Goal: Book appointment/travel/reservation

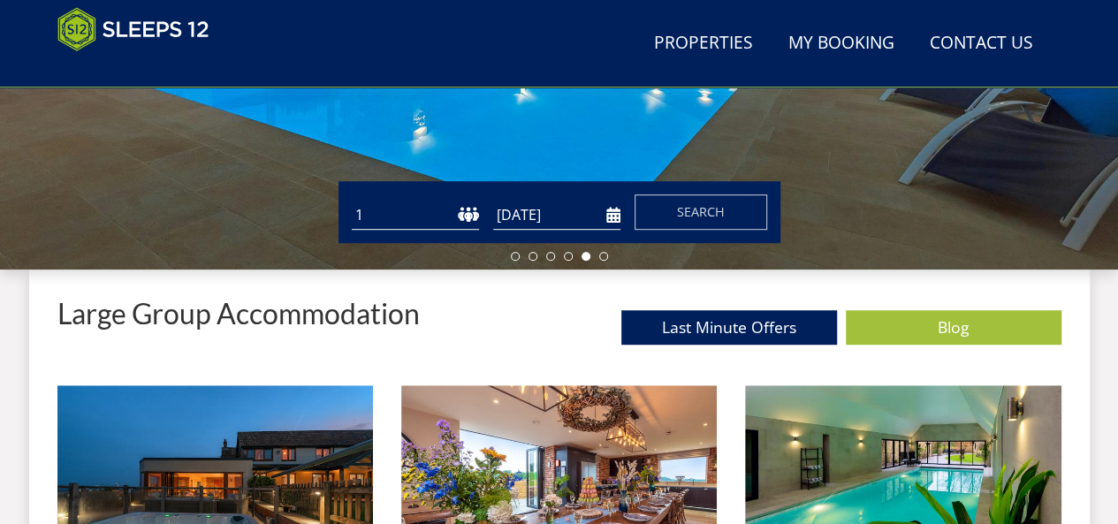
scroll to position [500, 0]
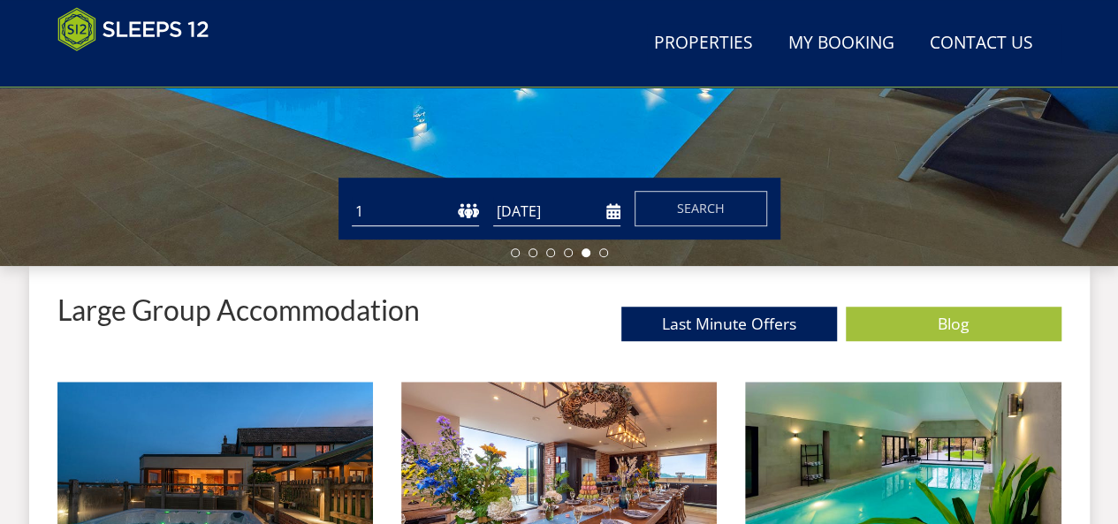
click at [420, 213] on select "1 2 3 4 5 6 7 8 9 10 11 12 13 14 15 16 17 18 19 20 21 22 23 24 25 26 27 28 29 3…" at bounding box center [415, 211] width 127 height 29
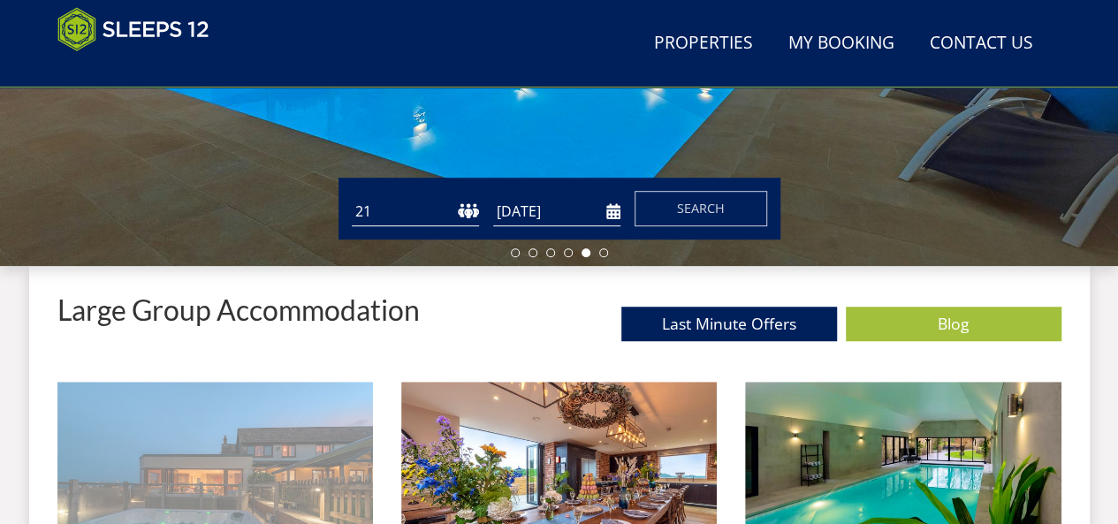
click at [352, 197] on select "1 2 3 4 5 6 7 8 9 10 11 12 13 14 15 16 17 18 19 20 21 22 23 24 25 26 27 28 29 3…" at bounding box center [415, 211] width 127 height 29
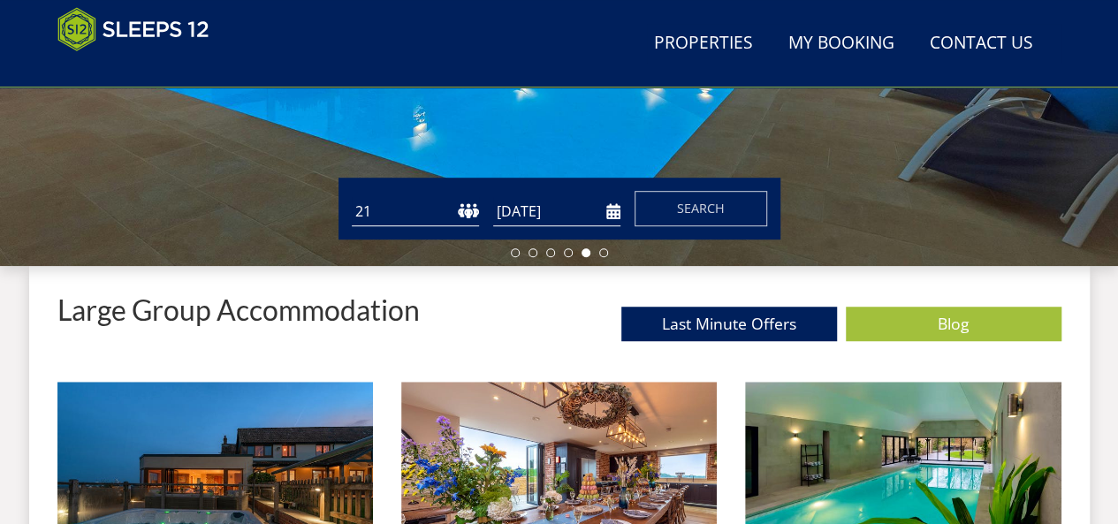
click at [468, 215] on select "1 2 3 4 5 6 7 8 9 10 11 12 13 14 15 16 17 18 19 20 21 22 23 24 25 26 27 28 29 3…" at bounding box center [415, 211] width 127 height 29
select select "19"
click at [352, 197] on select "1 2 3 4 5 6 7 8 9 10 11 12 13 14 15 16 17 18 19 20 21 22 23 24 25 26 27 28 29 3…" at bounding box center [415, 211] width 127 height 29
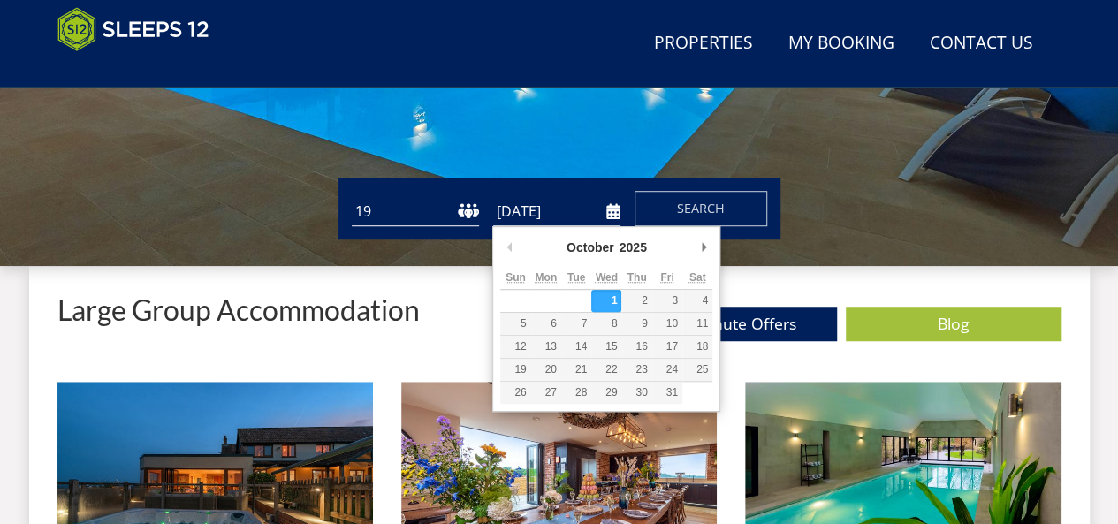
click at [611, 211] on input "[DATE]" at bounding box center [556, 211] width 127 height 29
type input "[DATE]"
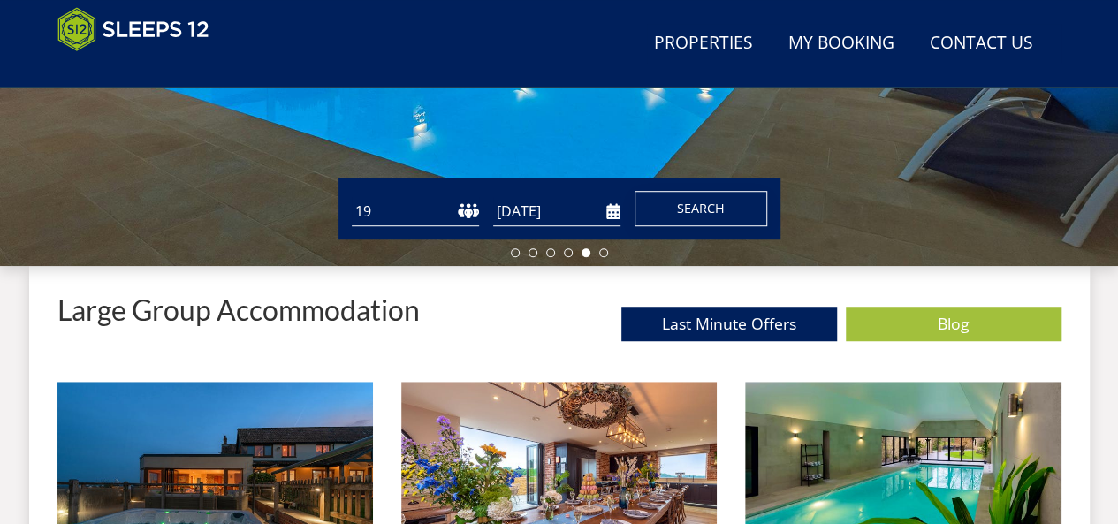
click at [706, 206] on span "Search" at bounding box center [701, 208] width 48 height 17
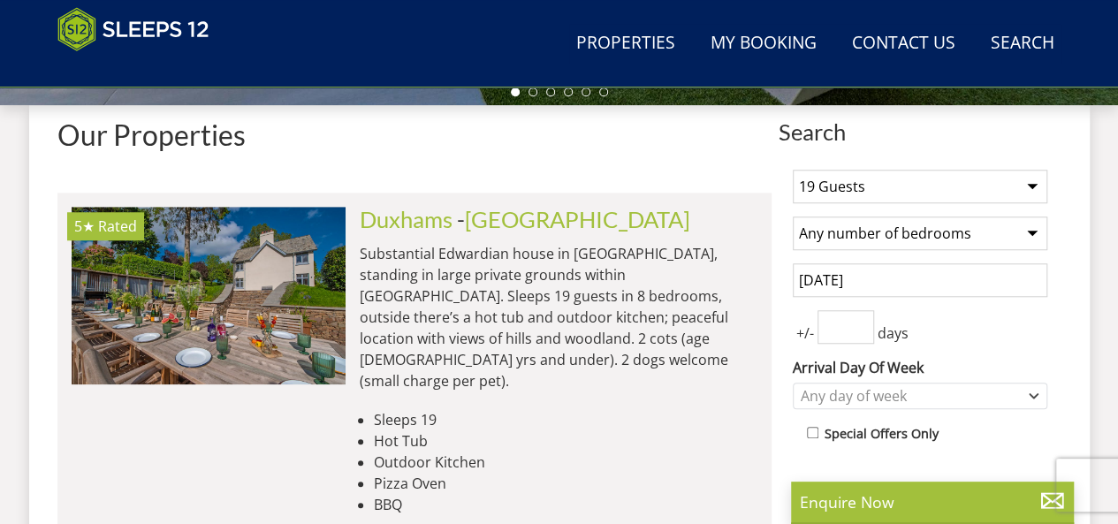
scroll to position [670, 0]
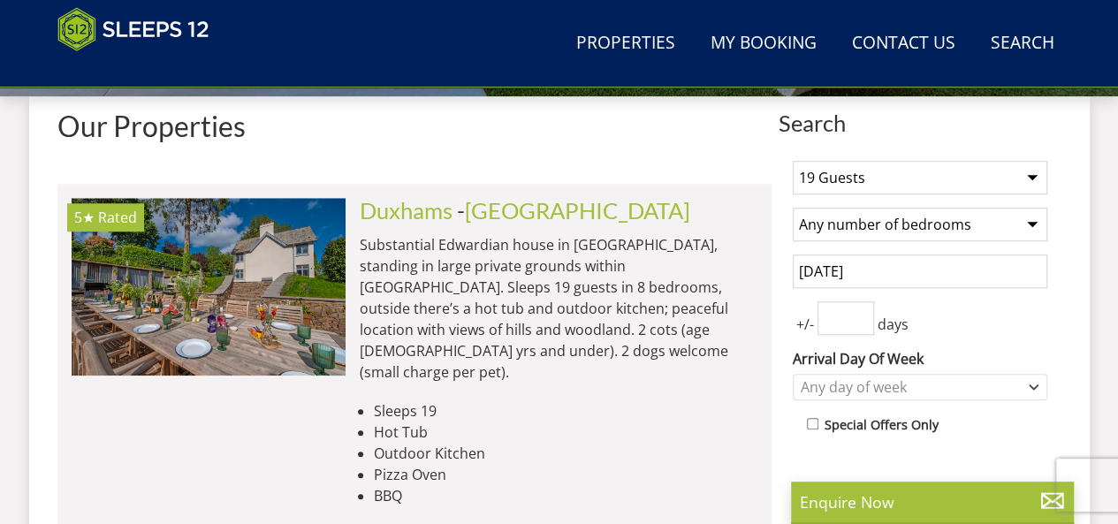
click at [1034, 223] on select "Any number of bedrooms 4 Bedrooms 5 Bedrooms 6 Bedrooms 7 Bedrooms 8 Bedrooms 9…" at bounding box center [920, 225] width 255 height 34
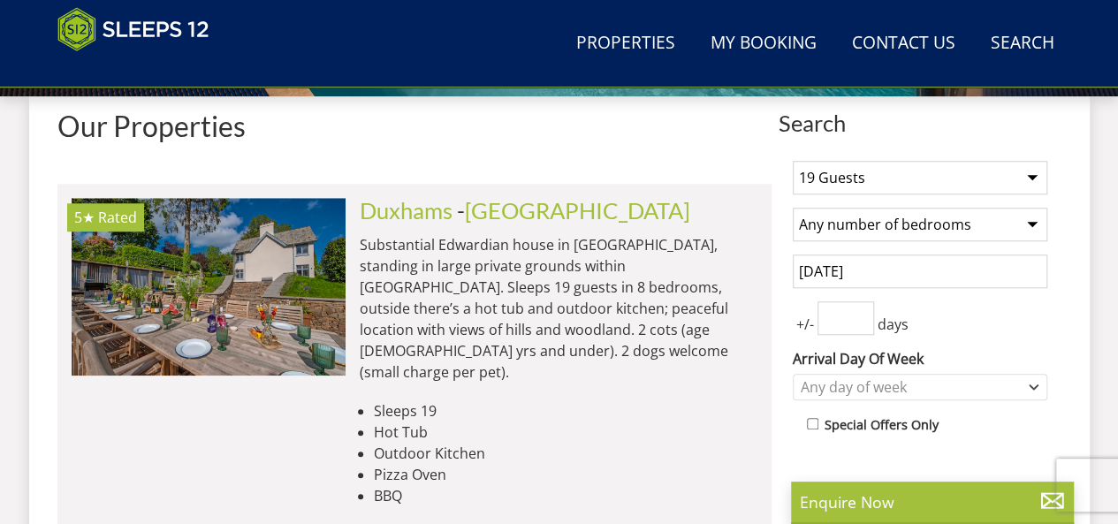
select select "11"
click at [793, 208] on select "Any number of bedrooms 4 Bedrooms 5 Bedrooms 6 Bedrooms 7 Bedrooms 8 Bedrooms 9…" at bounding box center [920, 225] width 255 height 34
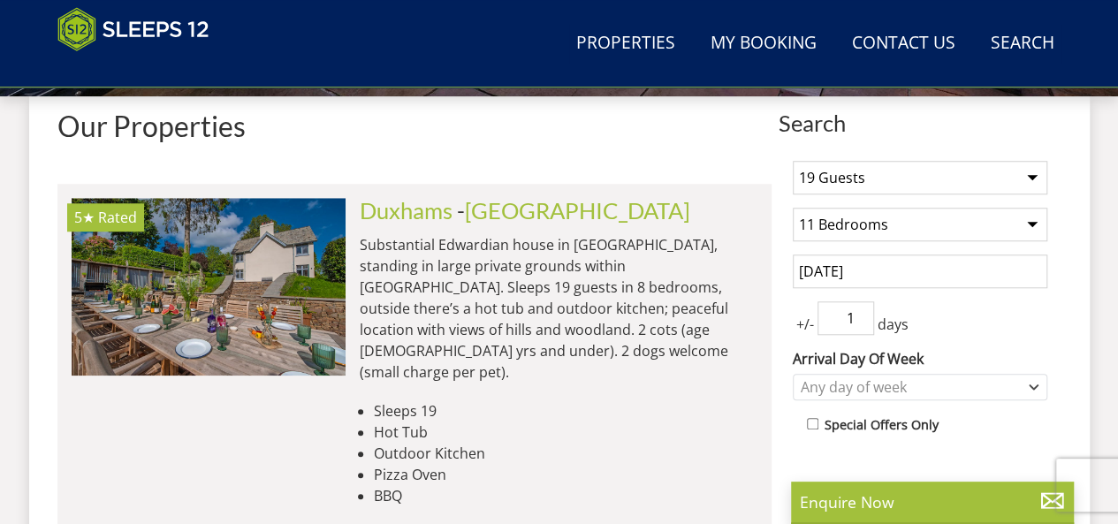
type input "1"
click at [860, 312] on input "1" at bounding box center [846, 319] width 57 height 34
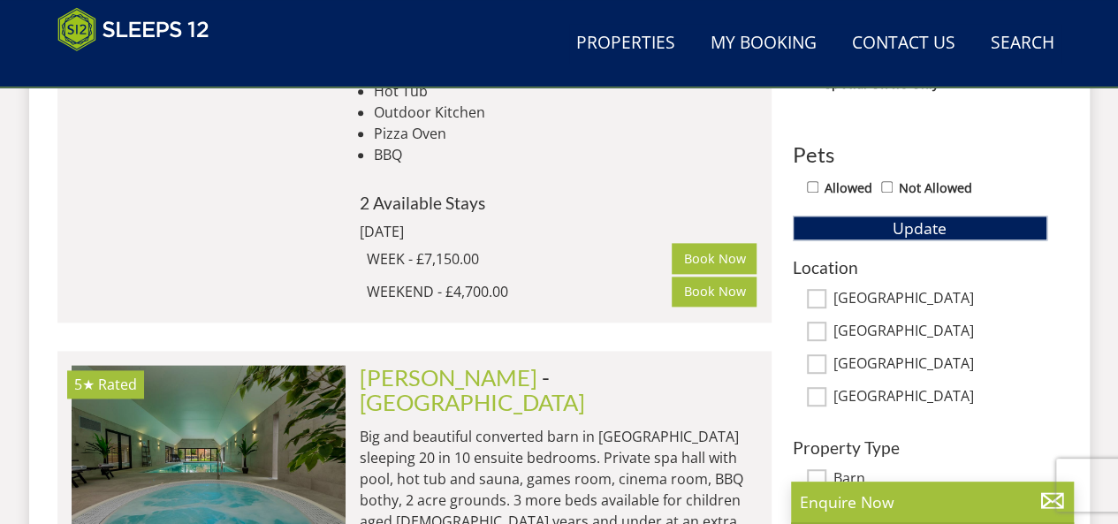
scroll to position [1057, 0]
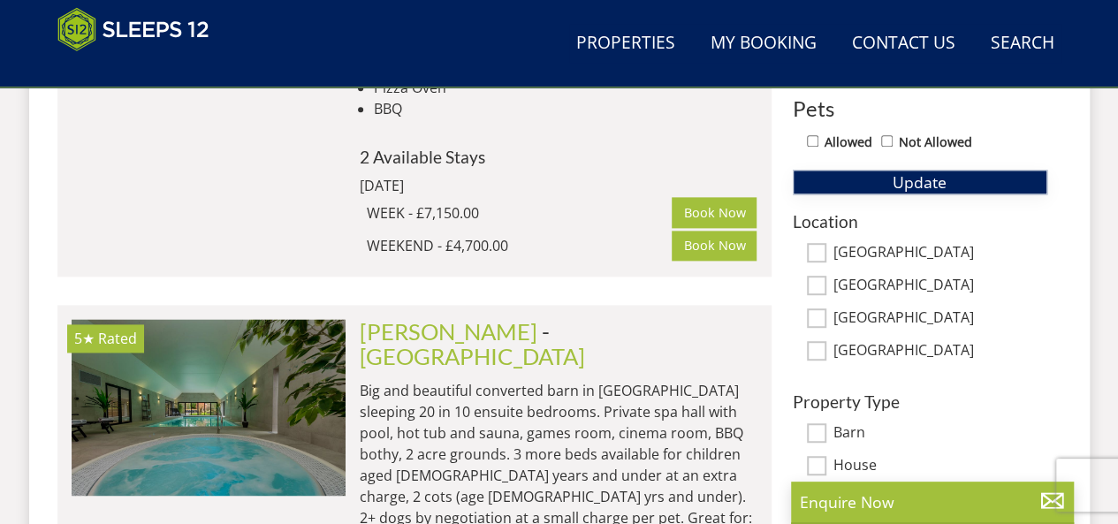
click at [923, 180] on span "Update" at bounding box center [920, 182] width 54 height 21
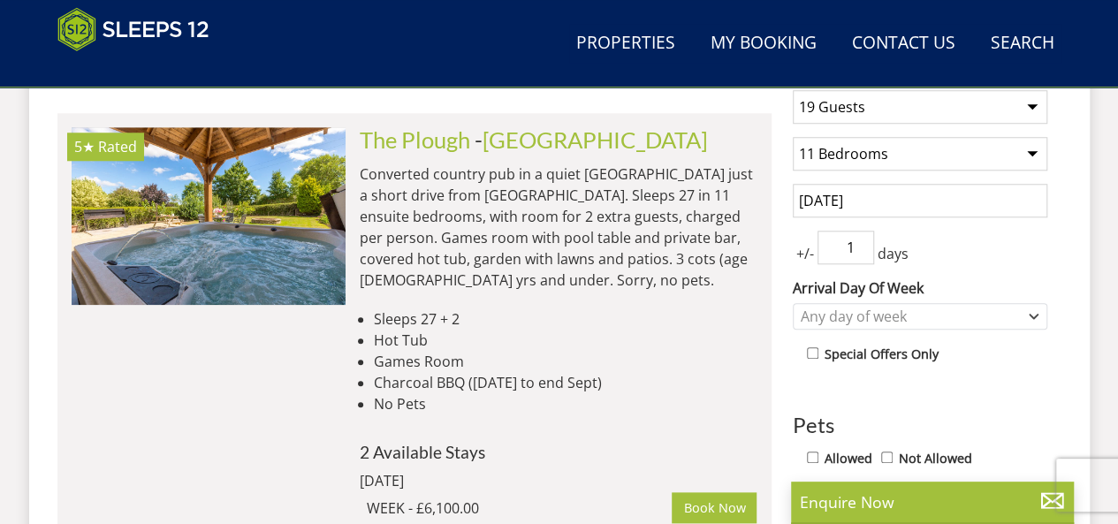
scroll to position [750, 0]
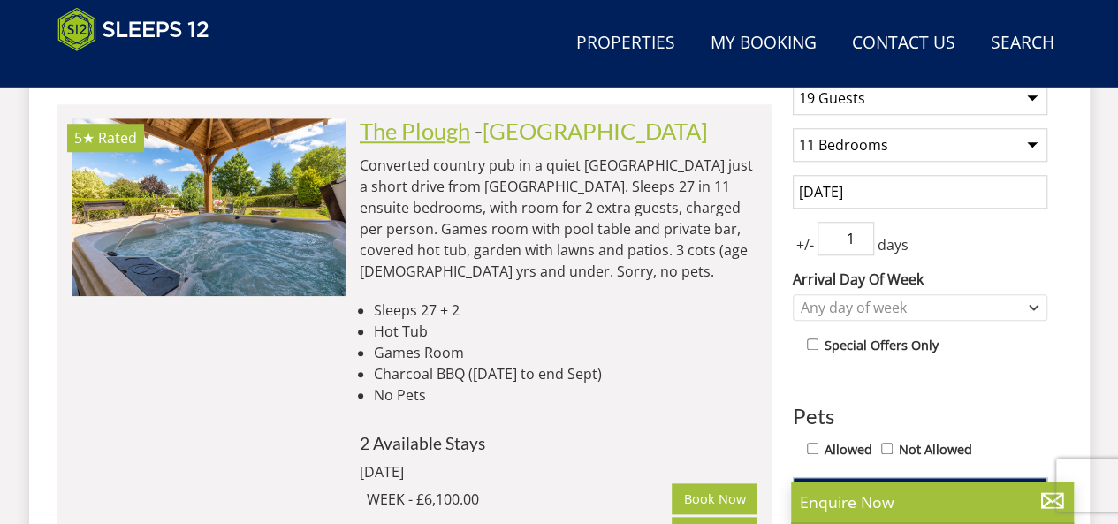
click at [451, 134] on link "The Plough" at bounding box center [415, 131] width 111 height 27
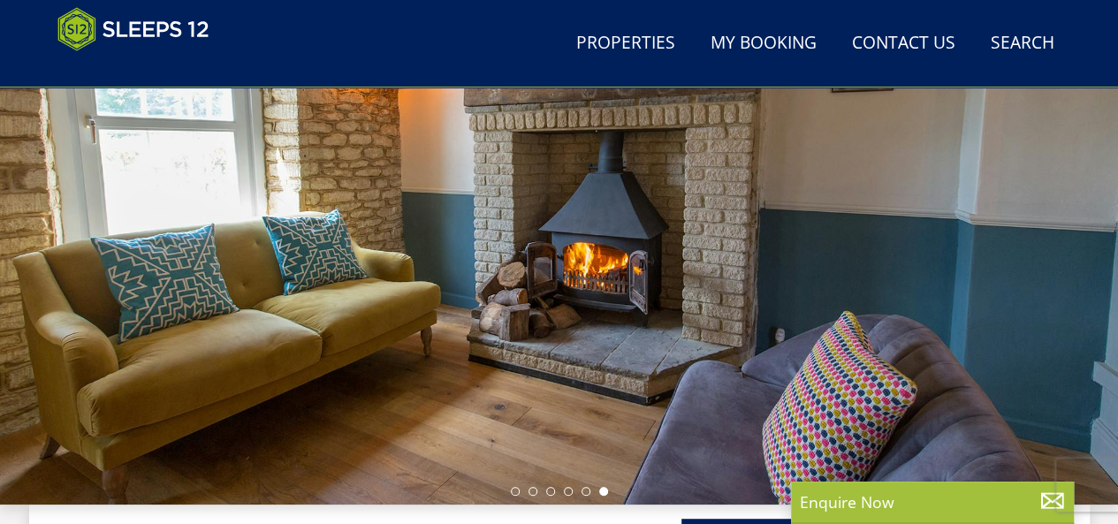
scroll to position [267, 0]
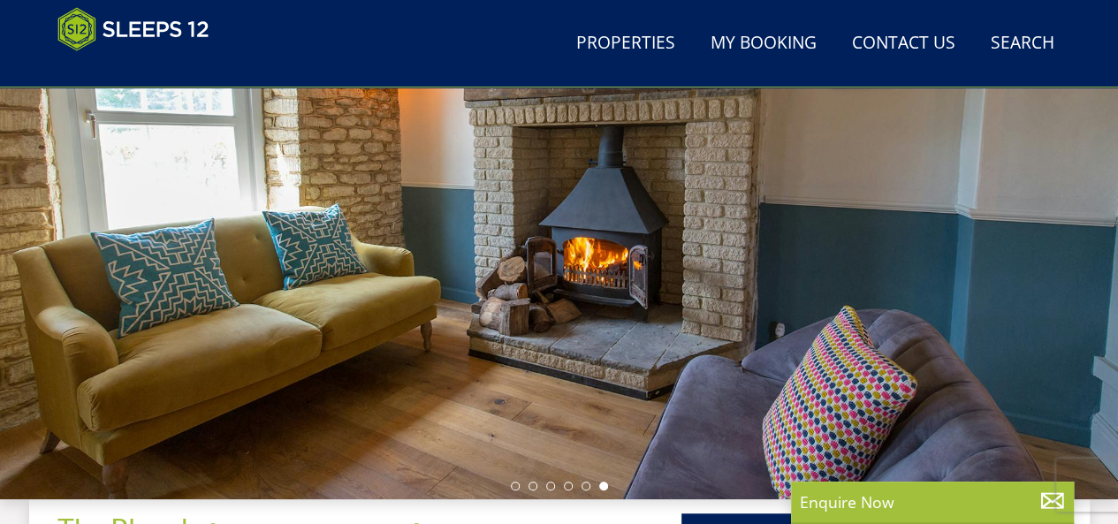
click at [484, 294] on div at bounding box center [559, 190] width 1118 height 619
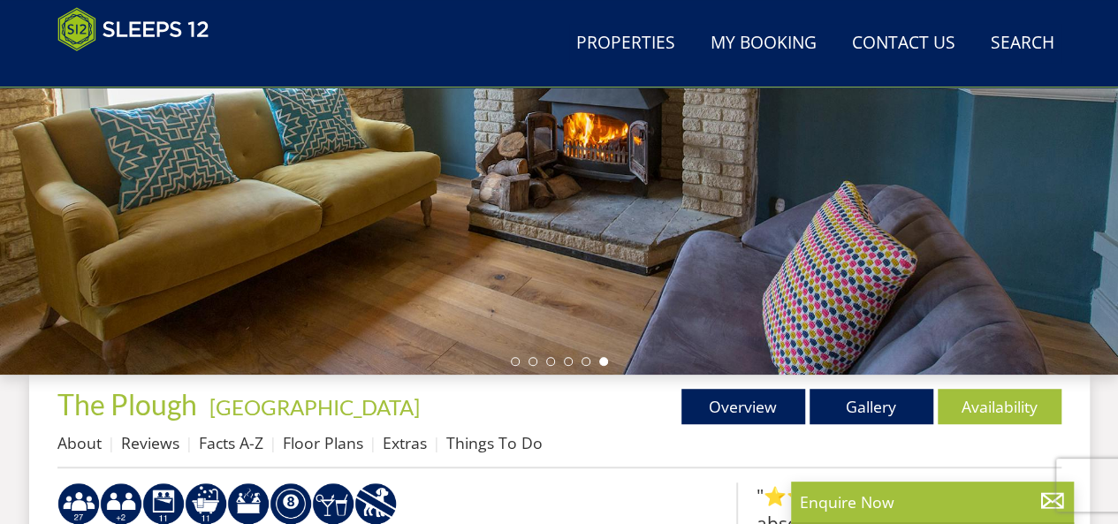
scroll to position [409, 0]
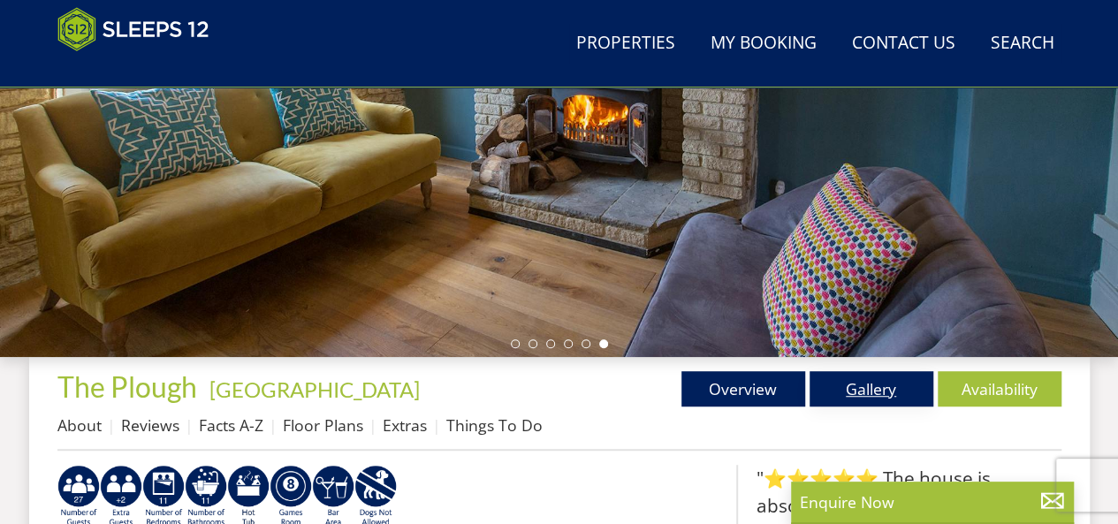
click at [852, 401] on link "Gallery" at bounding box center [872, 388] width 124 height 35
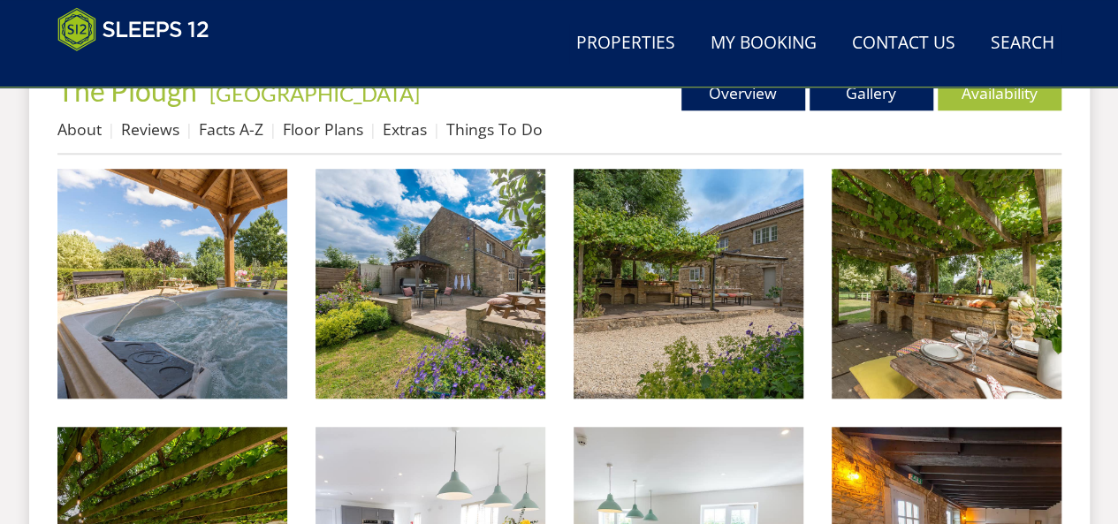
scroll to position [643, 0]
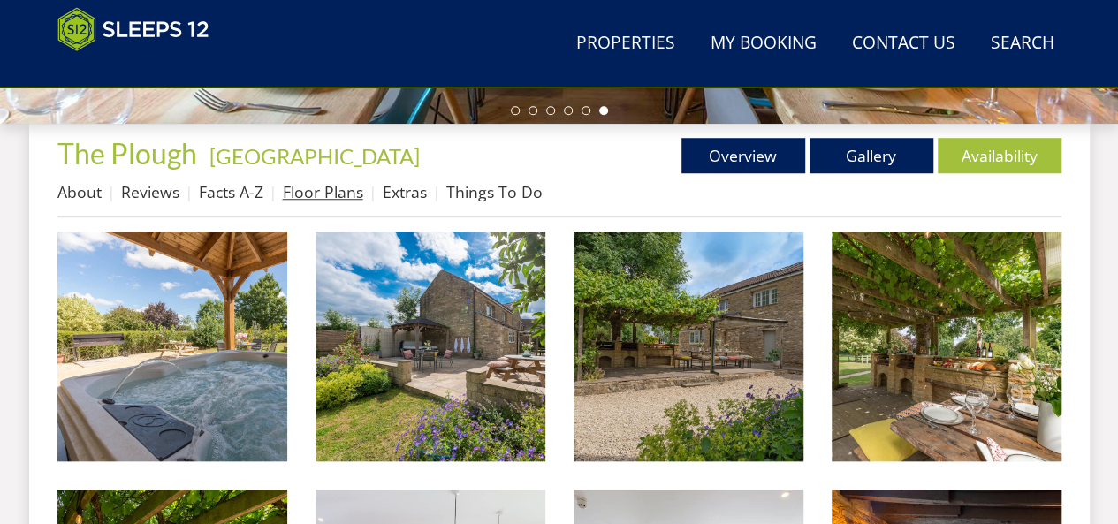
click at [320, 194] on link "Floor Plans" at bounding box center [323, 191] width 80 height 21
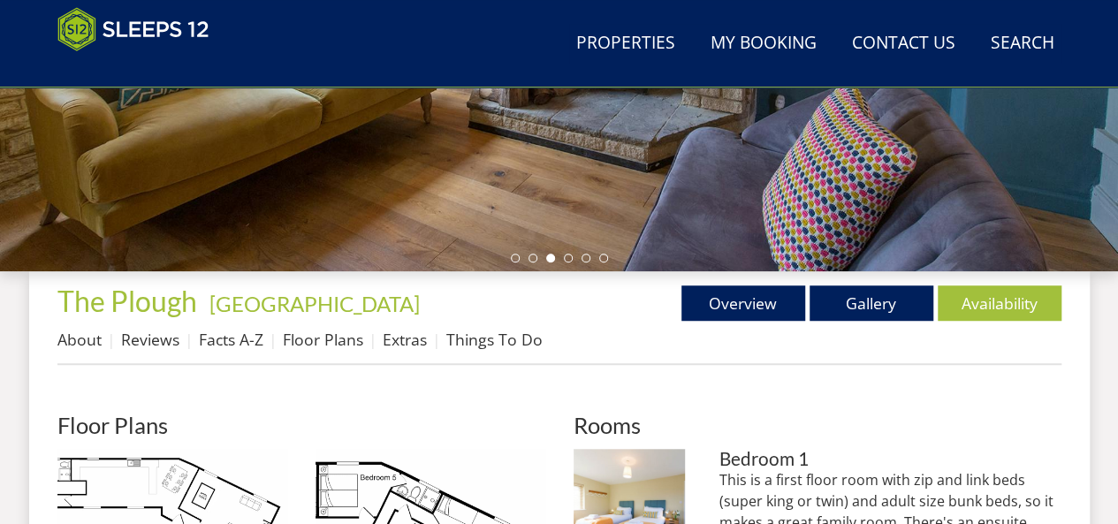
scroll to position [531, 0]
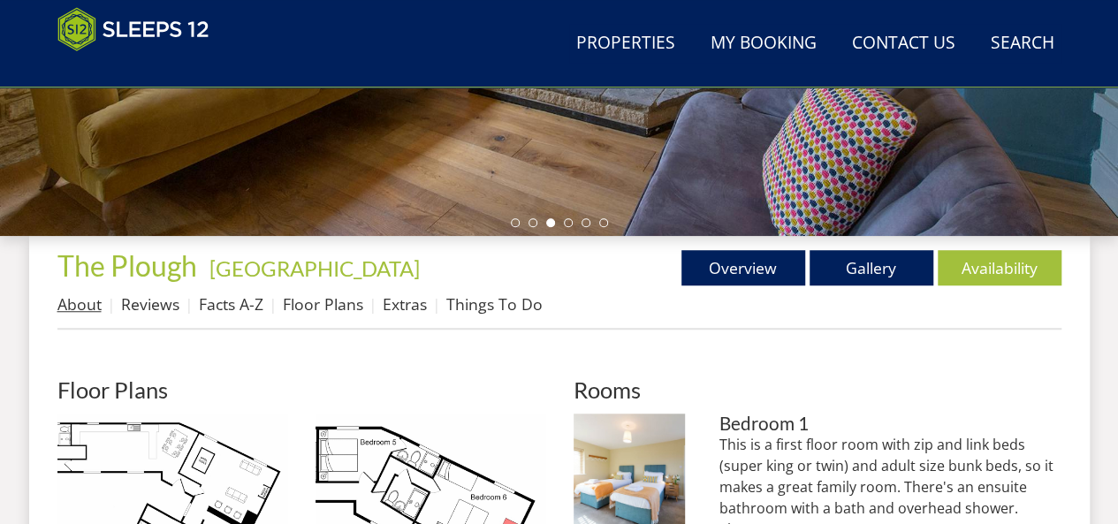
click at [86, 298] on link "About" at bounding box center [79, 304] width 44 height 21
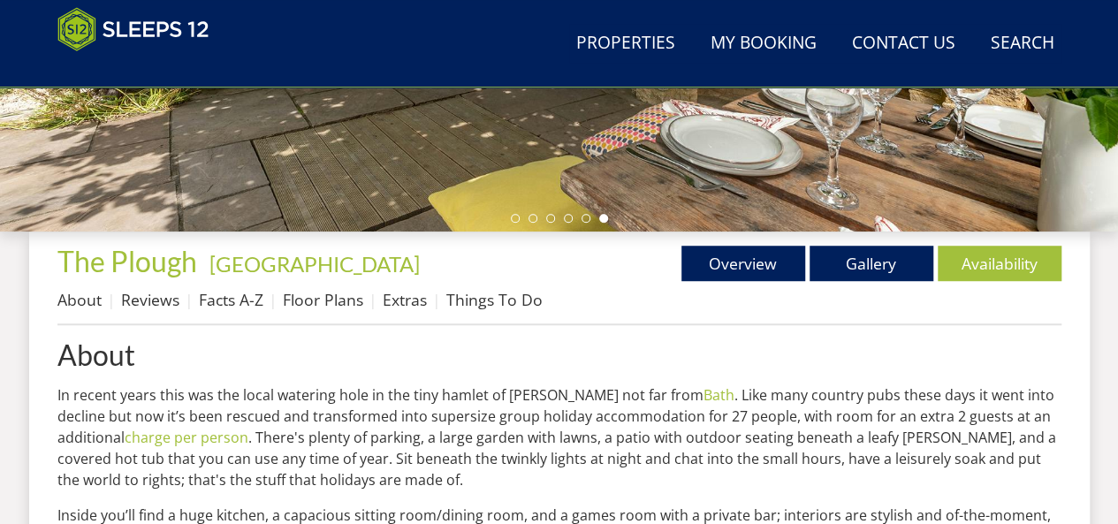
scroll to position [531, 0]
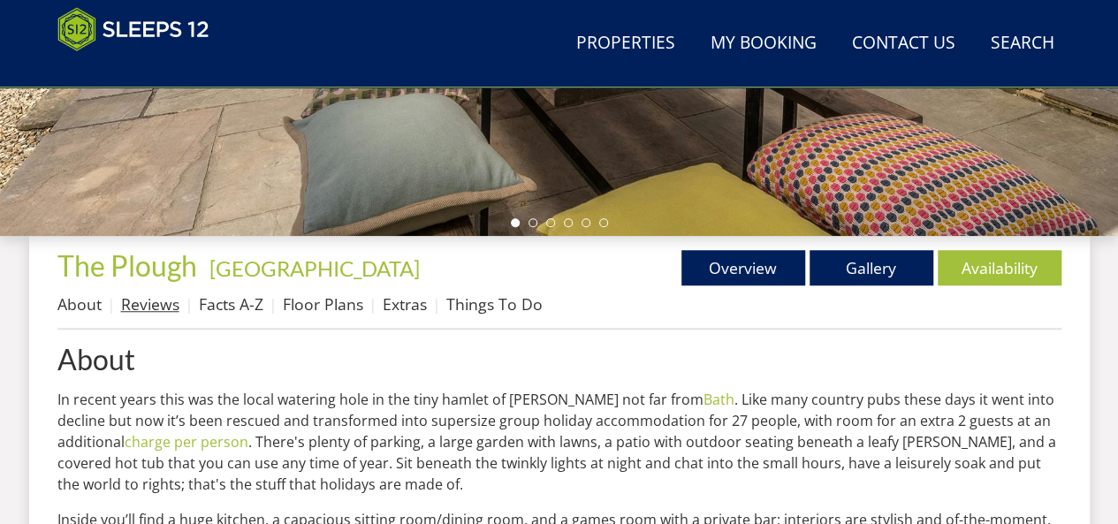
click at [158, 305] on link "Reviews" at bounding box center [150, 304] width 58 height 21
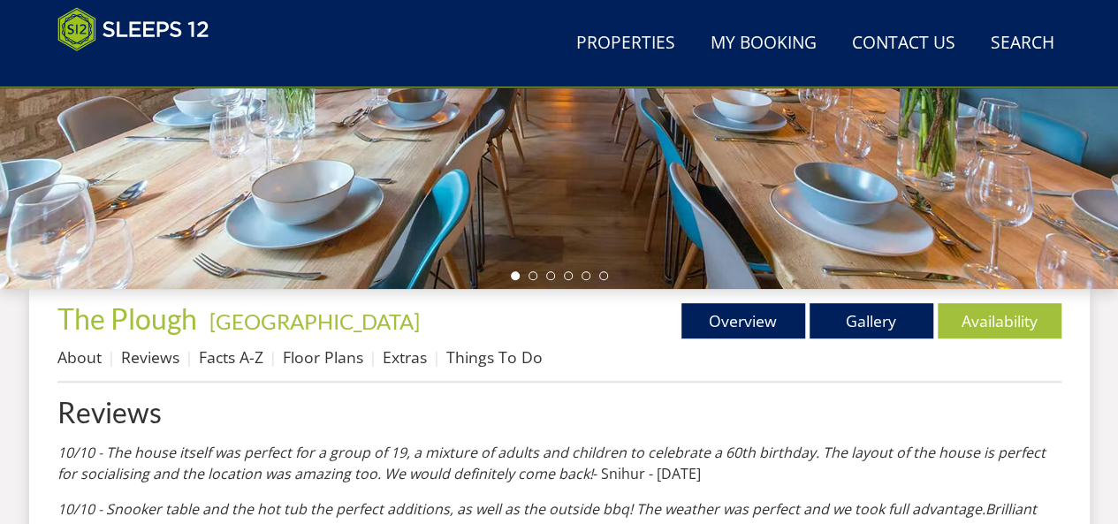
scroll to position [495, 0]
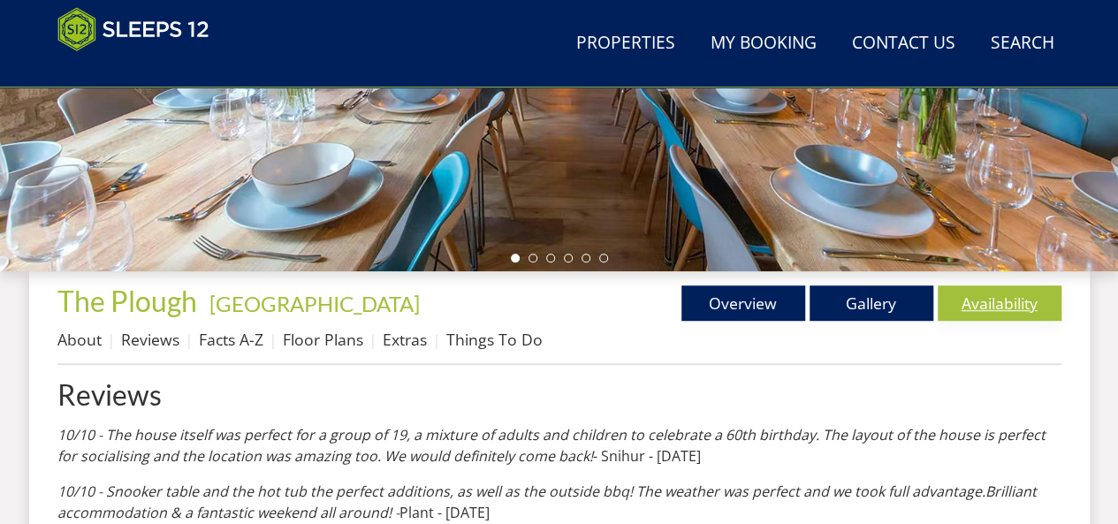
click at [992, 309] on link "Availability" at bounding box center [1000, 303] width 124 height 35
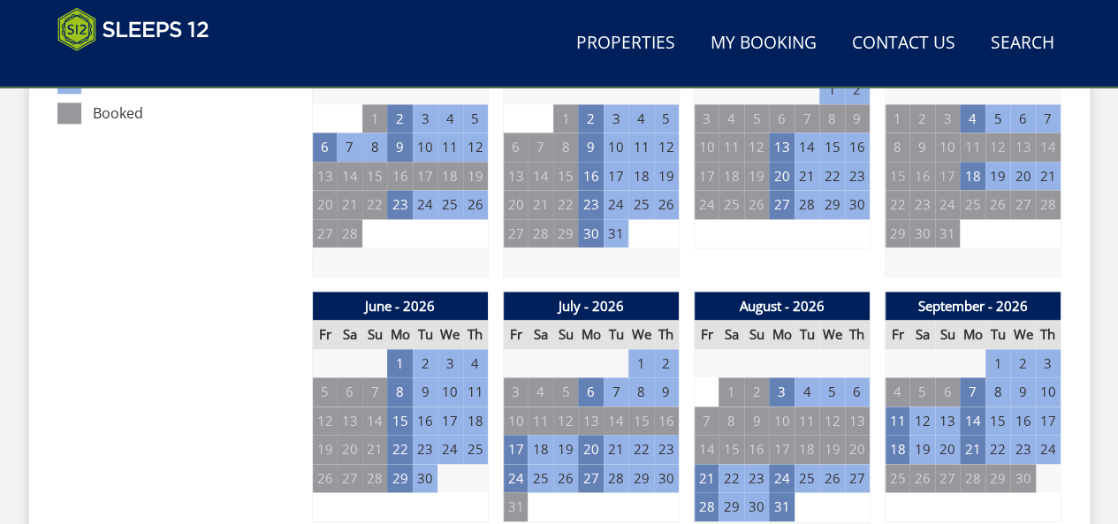
scroll to position [1140, 0]
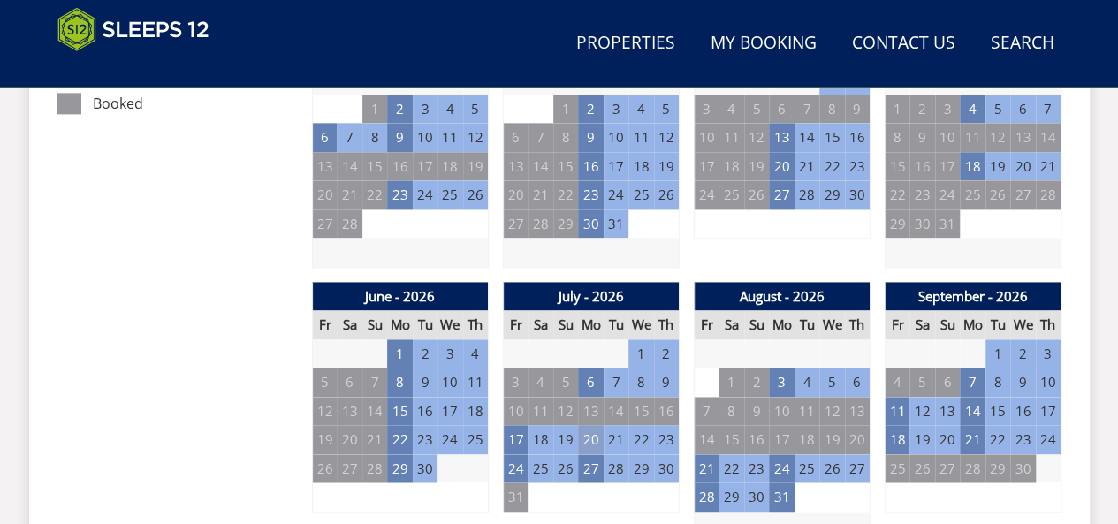
click at [591, 440] on td "20" at bounding box center [590, 439] width 25 height 29
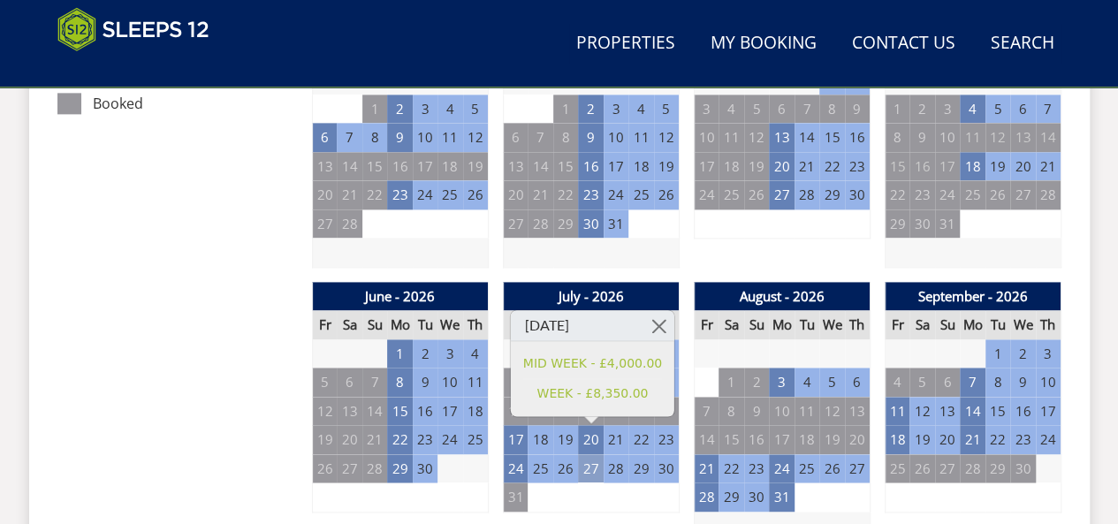
click at [593, 464] on td "27" at bounding box center [590, 468] width 25 height 29
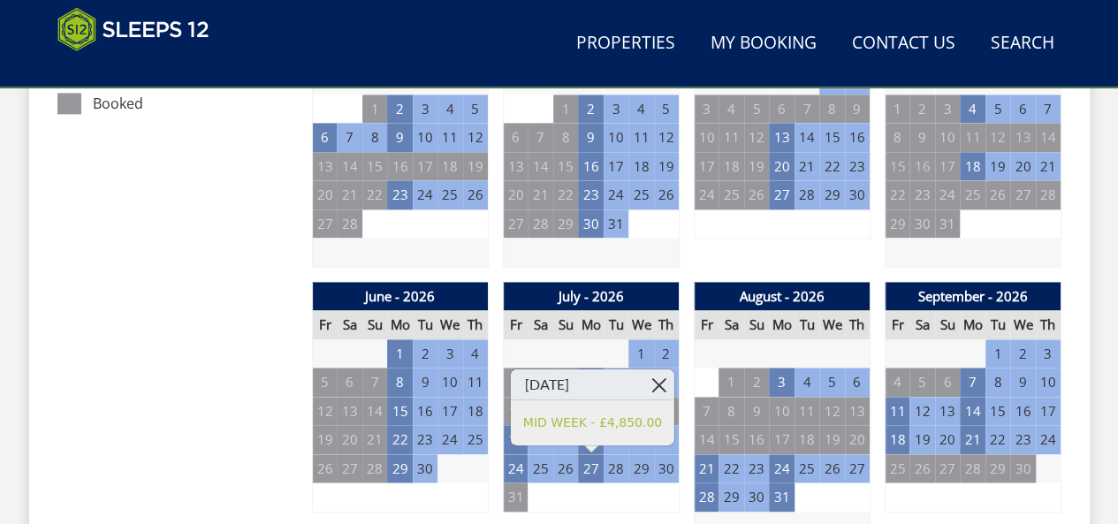
click at [648, 386] on link at bounding box center [659, 385] width 31 height 31
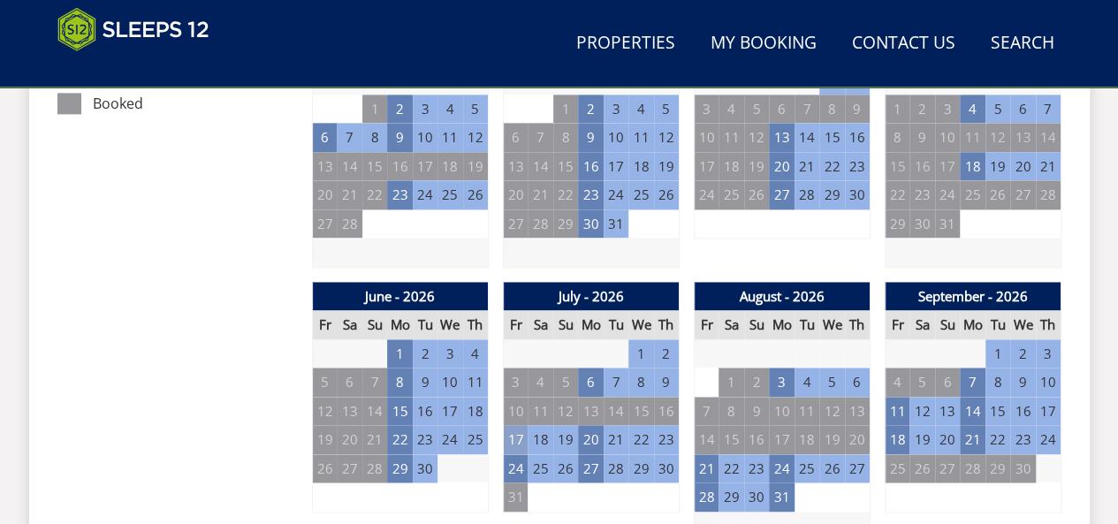
click at [520, 438] on td "17" at bounding box center [515, 439] width 25 height 29
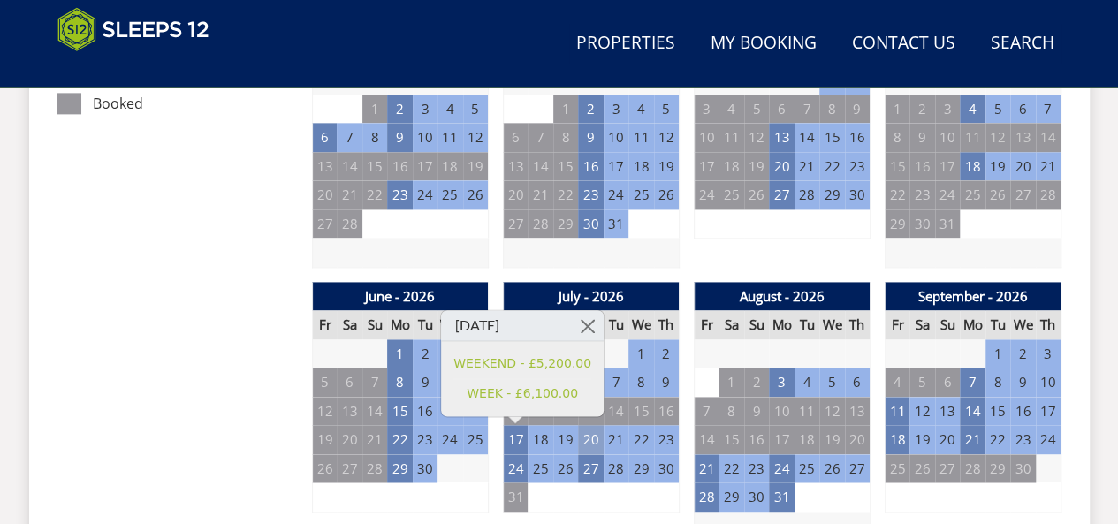
click at [588, 437] on td "20" at bounding box center [590, 439] width 25 height 29
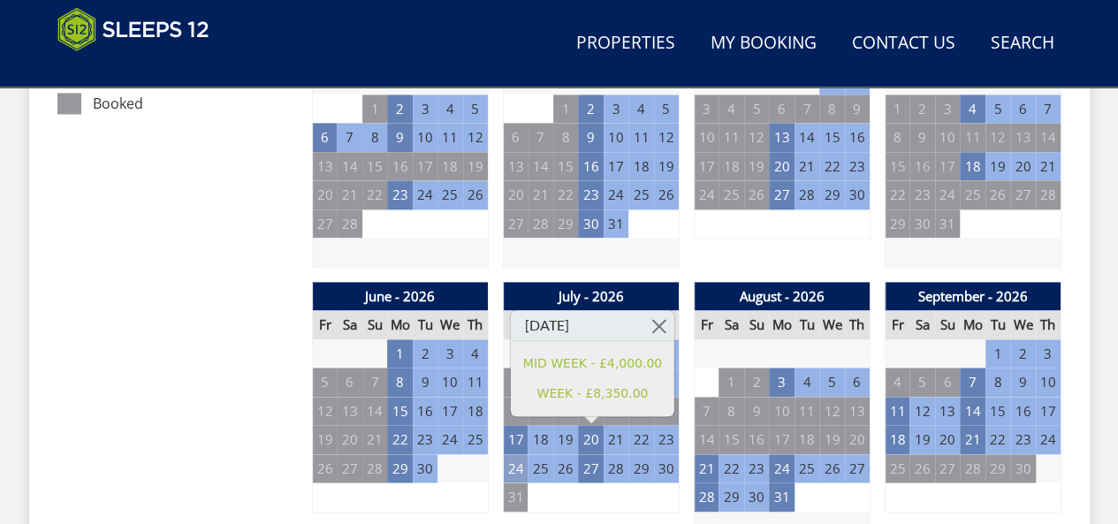
click at [519, 465] on td "24" at bounding box center [515, 468] width 25 height 29
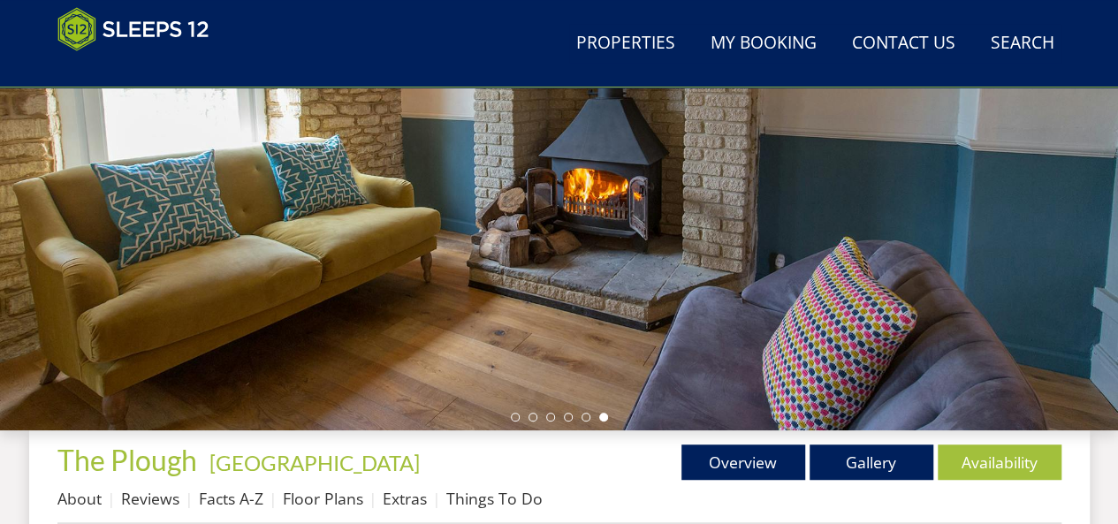
scroll to position [605, 0]
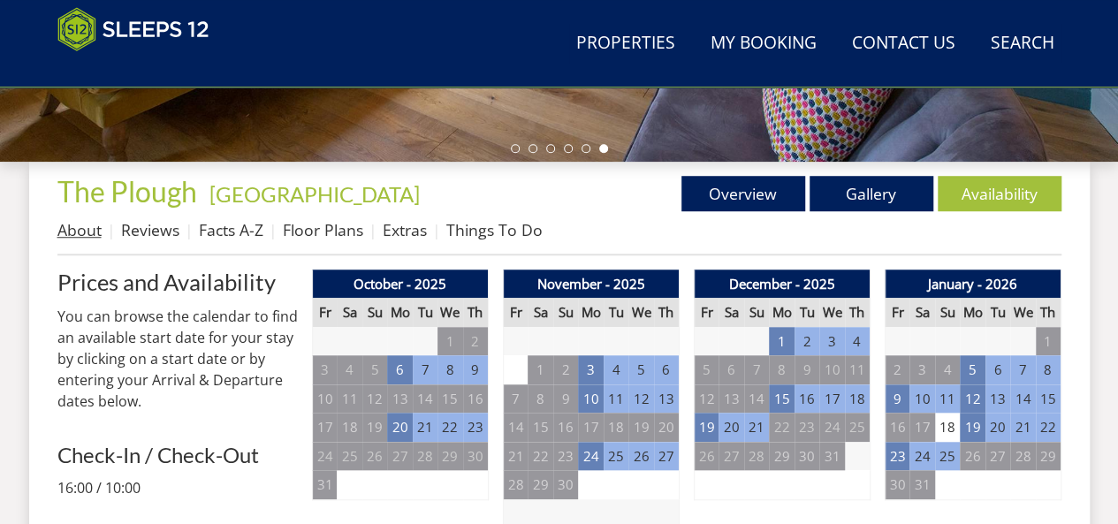
click at [78, 233] on link "About" at bounding box center [79, 229] width 44 height 21
